Goal: Information Seeking & Learning: Learn about a topic

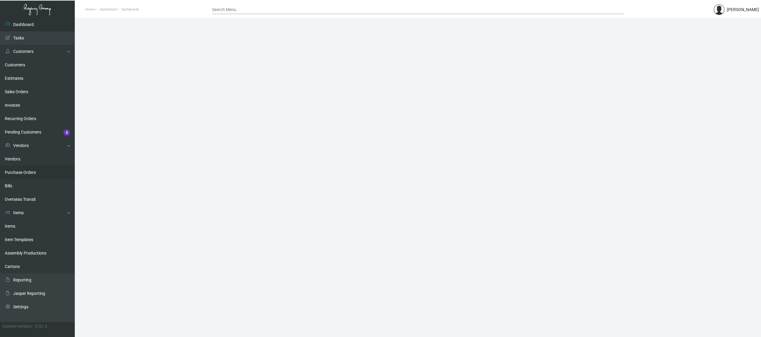
click at [41, 169] on link "Purchase Orders" at bounding box center [37, 172] width 75 height 13
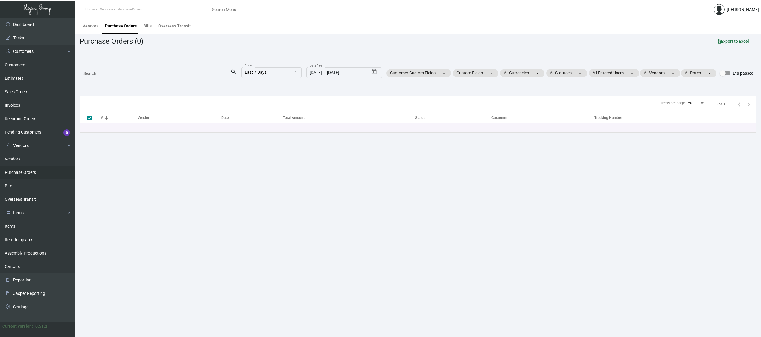
click at [137, 73] on input "Search" at bounding box center [156, 74] width 147 height 5
paste input "106985"
type input "106985"
checkbox input "false"
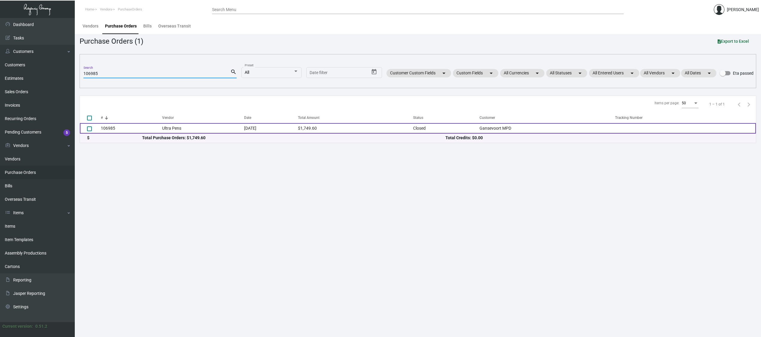
type input "106985"
click at [181, 129] on td "Ultra Pens" at bounding box center [203, 128] width 82 height 10
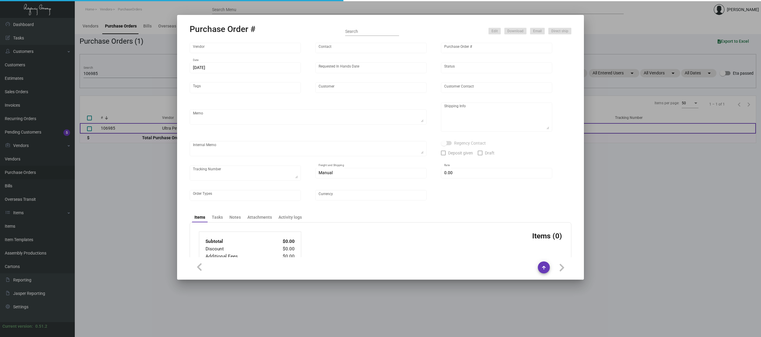
type input "Ultra Pens"
type input "[PERSON_NAME]"
type input "106985"
type input "[DATE]"
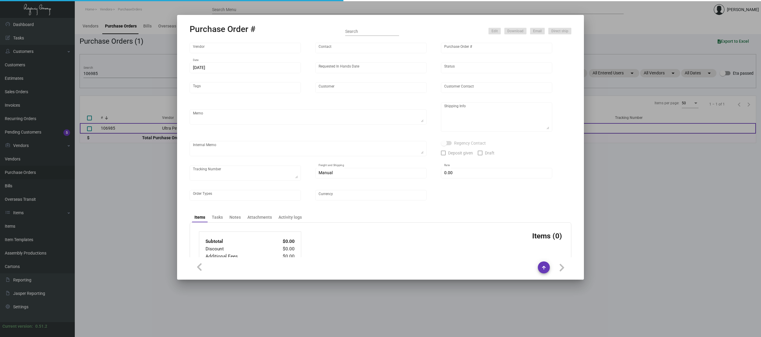
type input "Gansevoort MPD"
type input "[PERSON_NAME]"
type textarea "Repeat previous PO 104496. BLIND Ship via UPS Ground Acct# 1AY276."
type textarea "[PERSON_NAME] MPD [STREET_ADDRESS][US_STATE]"
type textarea "TSW CC [DATE] 1246"
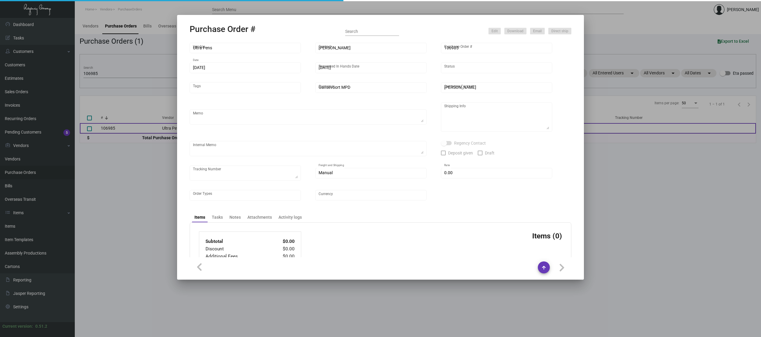
checkbox input "true"
type input "$ 0.00"
type input "United States Dollar $"
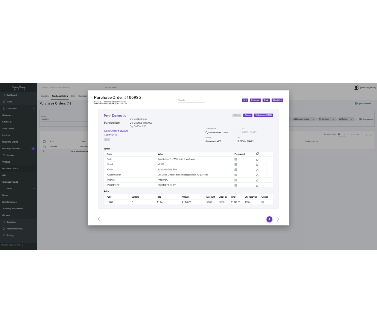
scroll to position [275, 0]
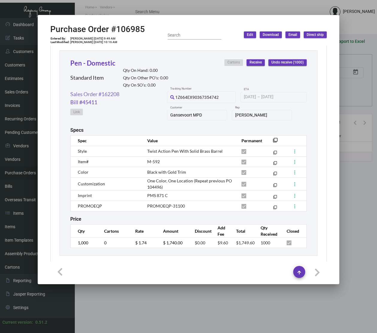
click at [104, 95] on link "Sales Order #162208" at bounding box center [94, 94] width 49 height 8
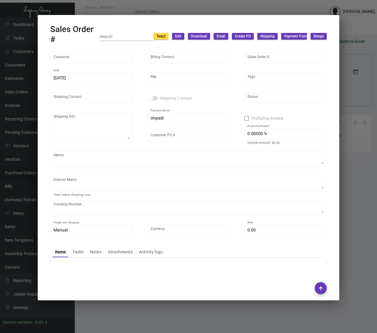
type input "Gansevoort MPD"
type input "AP Billing"
type input "162208"
type input "[DATE]"
type input "[PERSON_NAME]"
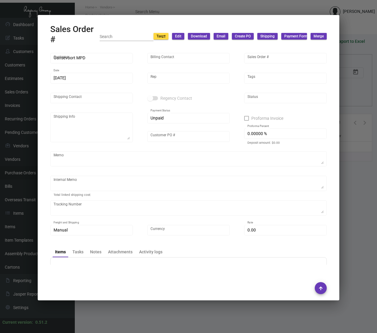
type input "[PERSON_NAME]"
type textarea "[PERSON_NAME] MPD [STREET_ADDRESS][US_STATE]"
type input "[PERSON_NAME]"
type input "United States Dollar $"
type input "$ 59.84"
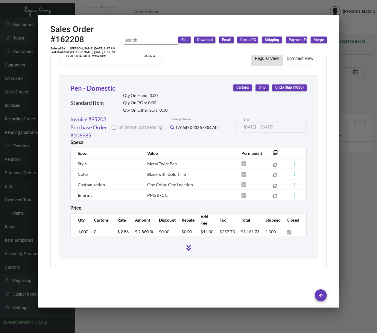
scroll to position [331, 0]
click at [82, 320] on div at bounding box center [188, 166] width 377 height 333
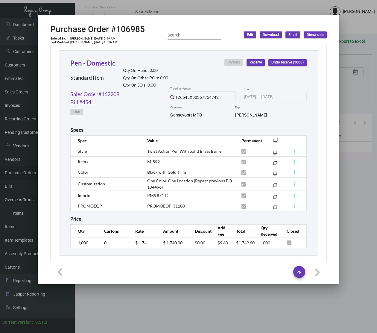
click at [82, 320] on div at bounding box center [188, 166] width 377 height 333
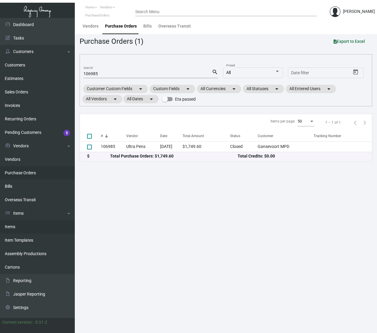
click at [10, 228] on link "Items" at bounding box center [37, 226] width 75 height 13
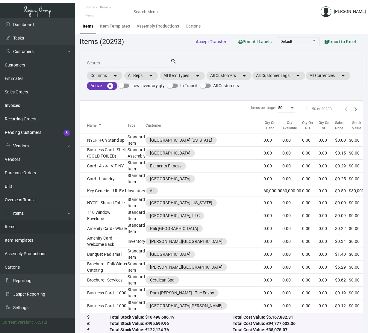
click at [100, 62] on input "Search" at bounding box center [128, 63] width 83 height 5
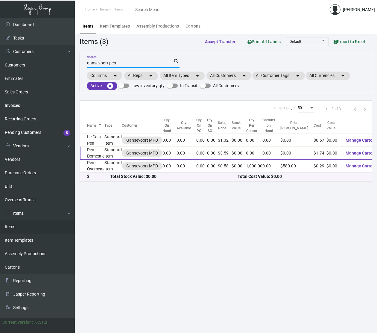
type input "gansevoort pen"
click at [89, 154] on td "Pen - Domestic" at bounding box center [92, 153] width 25 height 13
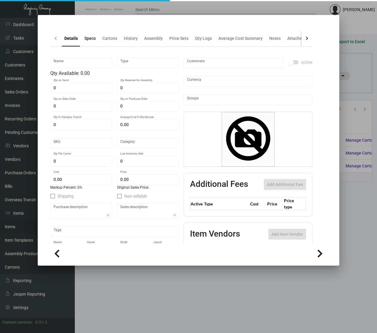
click at [90, 42] on div "Specs" at bounding box center [89, 38] width 11 height 6
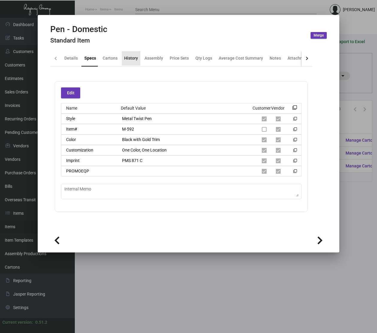
click at [131, 60] on div "History" at bounding box center [131, 58] width 14 height 6
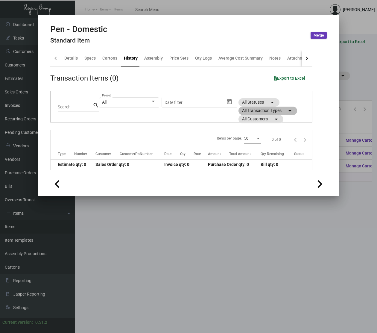
click at [257, 111] on mat-chip "All Transaction Types arrow_drop_down" at bounding box center [267, 111] width 59 height 8
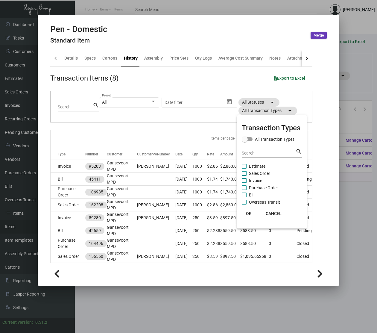
click at [256, 188] on span "Purchase Order" at bounding box center [263, 187] width 29 height 7
click at [244, 190] on input "Purchase Order" at bounding box center [244, 190] width 0 height 0
checkbox input "true"
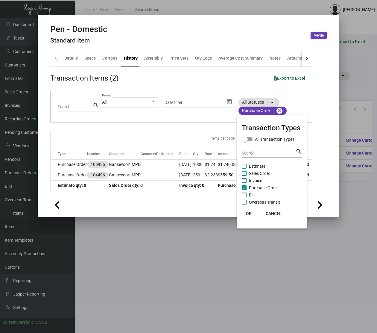
click at [249, 209] on button "OK" at bounding box center [248, 213] width 19 height 11
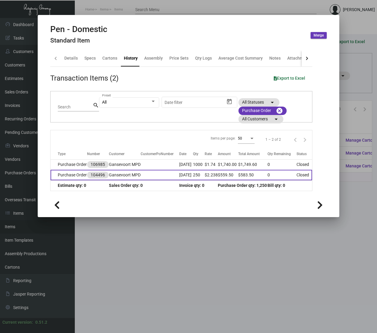
click at [190, 179] on td "[DATE]" at bounding box center [186, 175] width 14 height 10
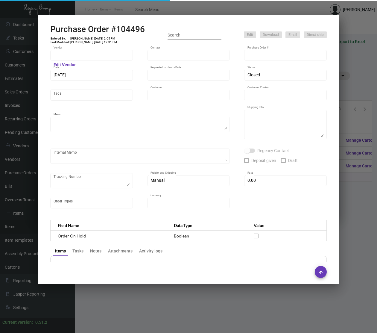
type input "Ultra Pens"
type input "[PERSON_NAME]"
type input "104496"
type input "[DATE]"
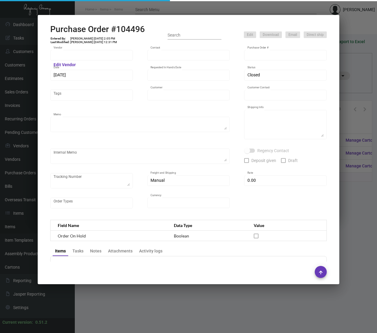
type input "Gansevoort MPD"
type input "Jovenice [PERSON_NAME]"
type textarea "BLIND SHIP ON UPS# 1AY276 / Proof for approval."
type textarea "Gansevoort MPD - Jovenice [PERSON_NAME] [STREET_ADDRESS][US_STATE]"
type input "$ 0.00"
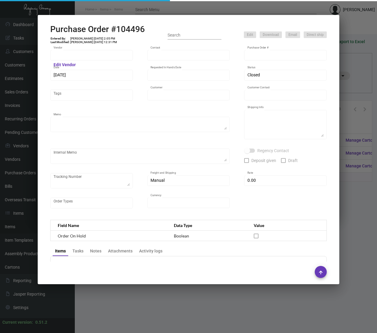
type input "United States Dollar $"
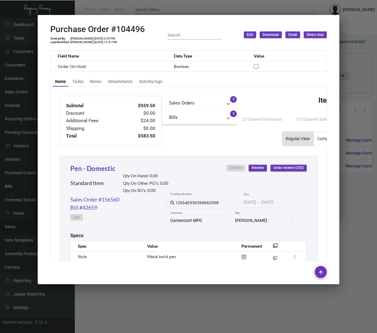
scroll to position [290, 0]
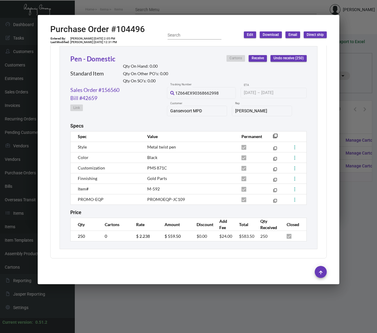
click at [163, 295] on div at bounding box center [188, 166] width 377 height 333
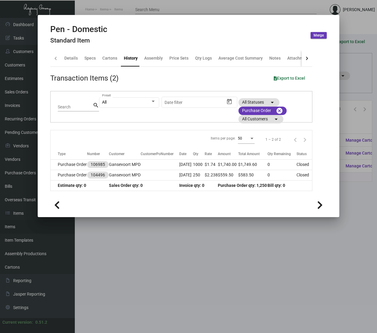
click at [127, 246] on div at bounding box center [188, 166] width 377 height 333
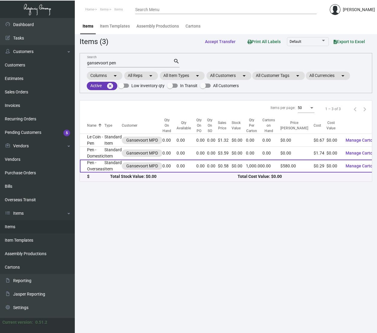
click at [96, 168] on td "Pen - Overseas" at bounding box center [92, 165] width 25 height 13
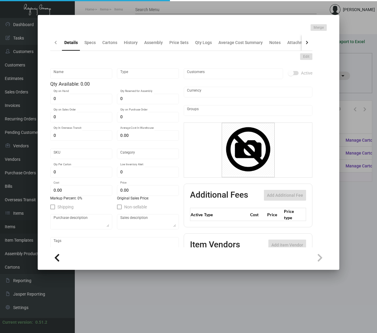
type input "Pen - Overseas"
type input "Standard Item"
type input "5,000"
type input "$ 0.2885"
type input "650-Pen-42"
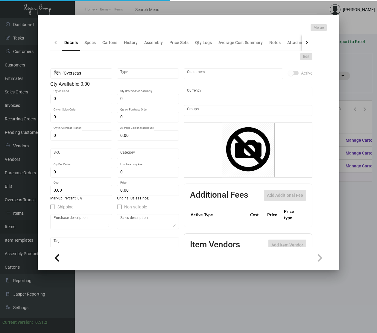
type input "Overseas"
type input "1,000"
type input "$ 0.287"
type input "$ 0.58"
checkbox input "true"
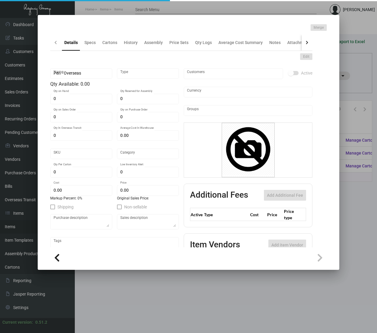
checkbox input "true"
type input "United States Dollar $"
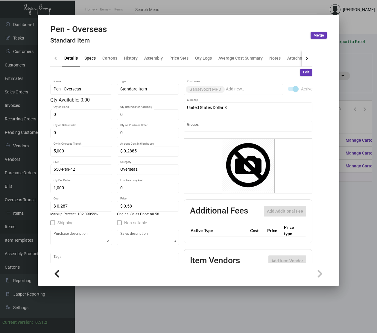
click at [95, 61] on div "Specs" at bounding box center [89, 58] width 11 height 6
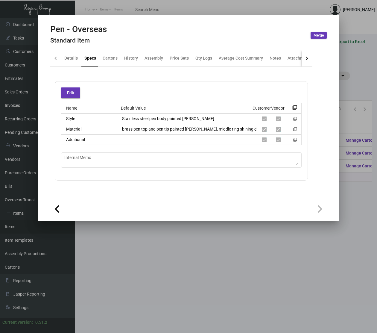
click at [98, 244] on div at bounding box center [188, 166] width 377 height 333
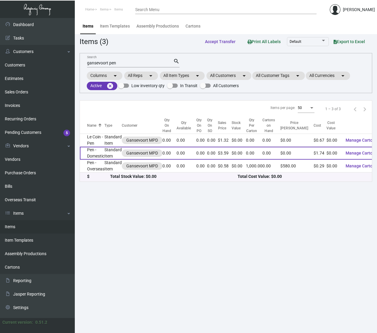
click at [99, 154] on td "Pen - Domestic" at bounding box center [92, 153] width 25 height 13
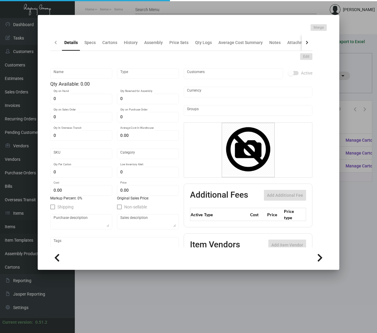
type input "Pen - Domestic"
type input "Standard Item"
type input "$ 0.00"
type input "650-Pen-56"
type input "Standard"
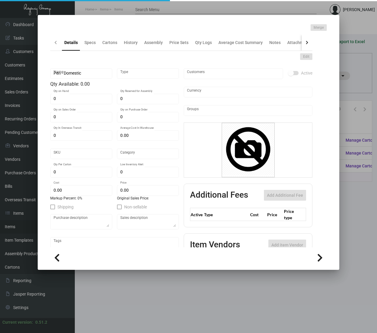
type input "$ 1.74"
type input "$ 3.59"
checkbox input "true"
type input "United States Dollar $"
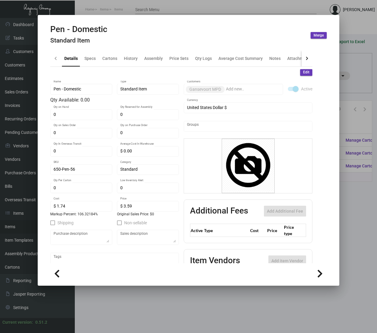
click at [90, 72] on div "Edit" at bounding box center [181, 72] width 262 height 7
click at [303, 72] on span "Edit" at bounding box center [306, 72] width 6 height 5
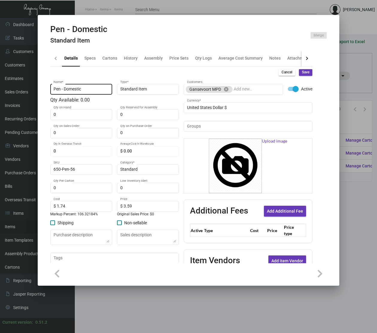
click at [74, 86] on div "Pen - Domestic Name *" at bounding box center [82, 89] width 56 height 12
click at [76, 89] on input "Pen - Domestic" at bounding box center [82, 89] width 56 height 5
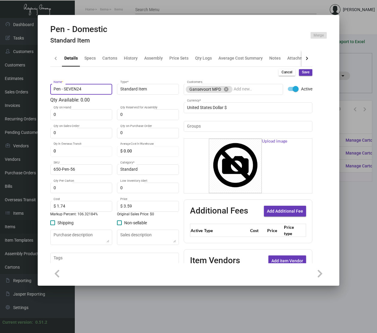
type input "Pen - SEVEN24"
click at [302, 72] on span "Save" at bounding box center [305, 72] width 7 height 5
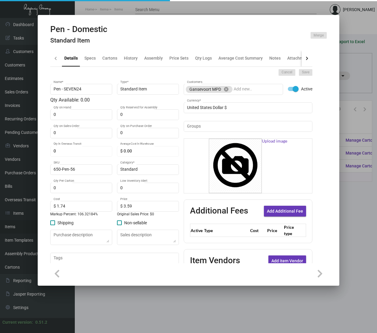
type input "$ 0.00"
checkbox input "false"
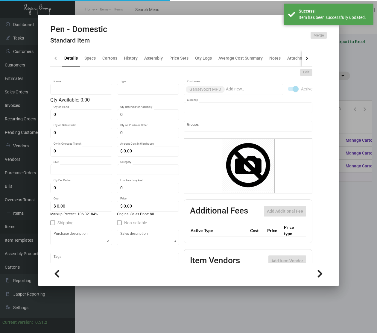
type input "Pen - SEVEN24"
type input "Standard Item"
type input "650-Pen-56"
type input "Standard"
type input "$ 1.74"
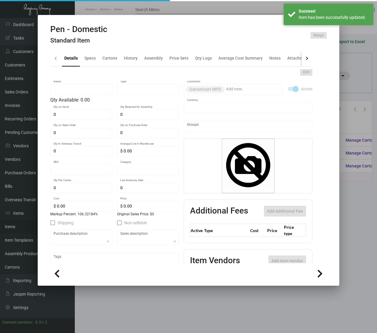
type input "$ 3.59"
checkbox input "true"
type input "United States Dollar $"
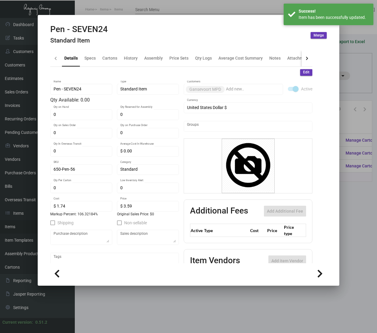
click at [357, 85] on div at bounding box center [188, 166] width 377 height 333
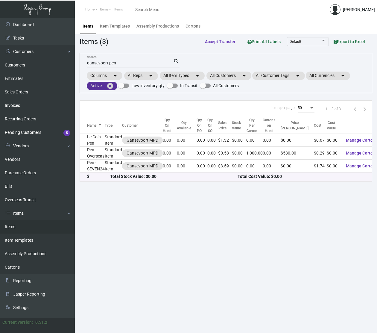
click at [99, 86] on mat-chip "Active cancel" at bounding box center [102, 86] width 31 height 8
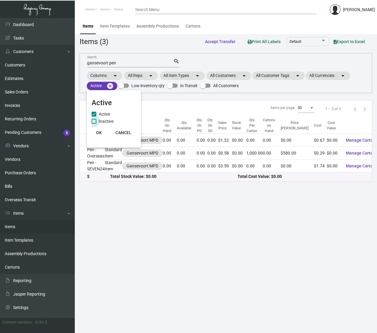
click at [110, 121] on span "Inactive" at bounding box center [106, 121] width 15 height 7
click at [94, 124] on input "Inactive" at bounding box center [94, 124] width 0 height 0
checkbox input "true"
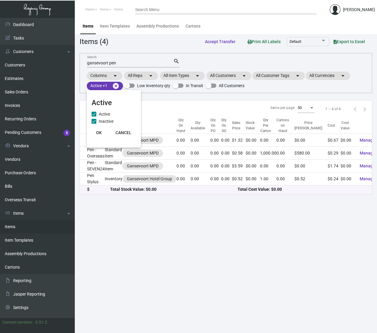
click at [104, 111] on span "Active" at bounding box center [104, 113] width 11 height 7
click at [94, 116] on input "Active" at bounding box center [94, 116] width 0 height 0
checkbox input "false"
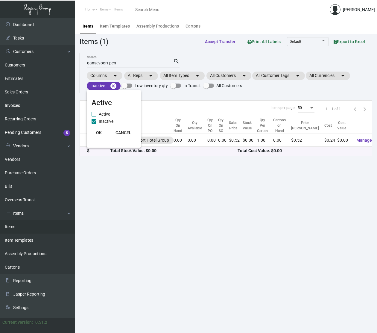
click at [100, 133] on span "OK" at bounding box center [99, 132] width 6 height 5
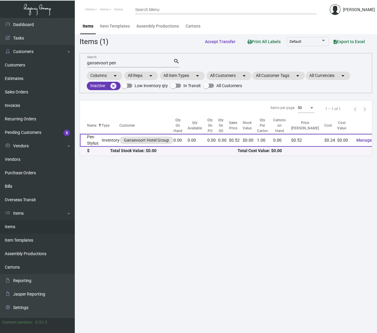
click at [104, 141] on td "Inventory" at bounding box center [111, 140] width 18 height 13
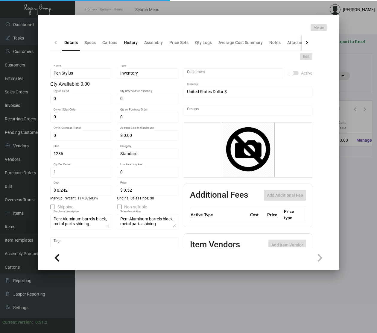
click at [128, 47] on div "History" at bounding box center [130, 42] width 19 height 14
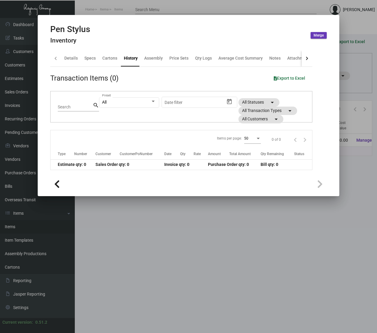
click at [159, 81] on div "Transaction Items (0) Export to Excel" at bounding box center [181, 78] width 262 height 11
click at [70, 57] on div "Details" at bounding box center [70, 58] width 13 height 6
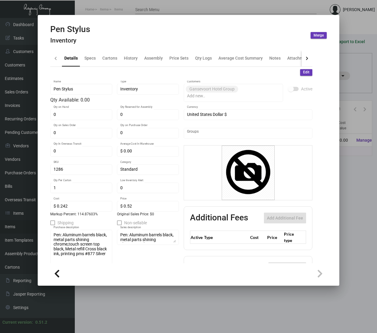
click at [107, 270] on ng-component "Pen Stylus Inventory Merge Details Specs Cartons History Assembly Price Sets Qt…" at bounding box center [188, 153] width 276 height 259
click at [86, 58] on div "Specs" at bounding box center [89, 58] width 11 height 6
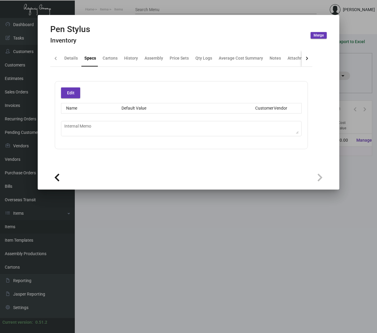
click at [117, 245] on div at bounding box center [188, 166] width 377 height 333
